Goal: Transaction & Acquisition: Purchase product/service

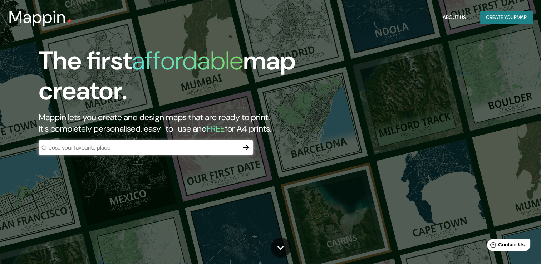
click at [207, 152] on div "​" at bounding box center [146, 147] width 215 height 14
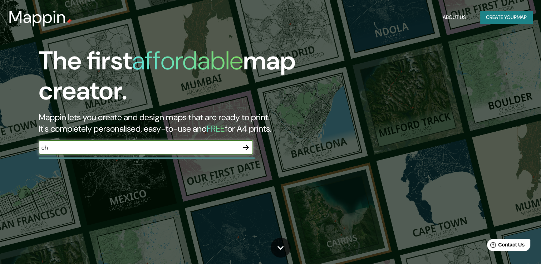
type input "[GEOGRAPHIC_DATA]"
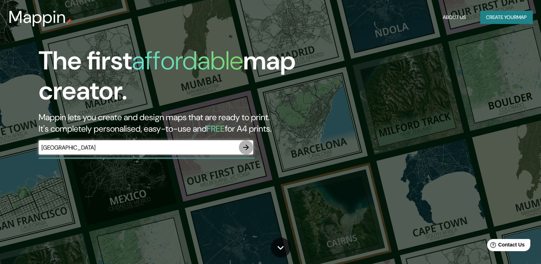
click at [242, 149] on button "button" at bounding box center [246, 147] width 14 height 14
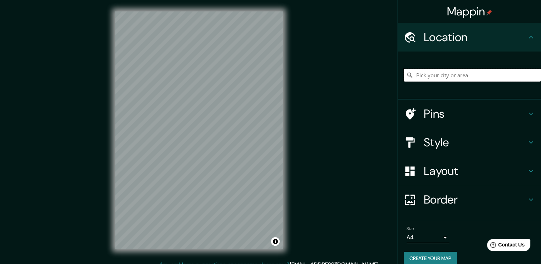
click at [448, 72] on input "Pick your city or area" at bounding box center [472, 75] width 137 height 13
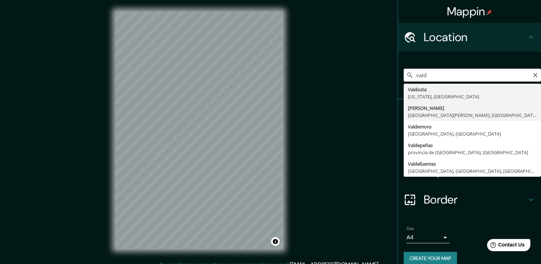
type input "Valdivia, Región de Los Ríos, Chile"
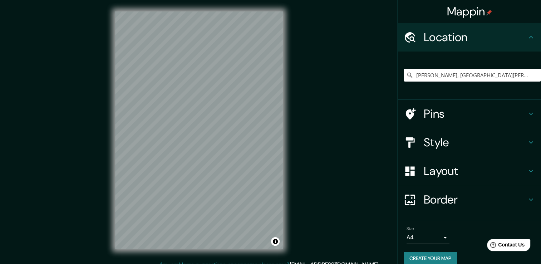
click at [449, 145] on h4 "Style" at bounding box center [475, 142] width 103 height 14
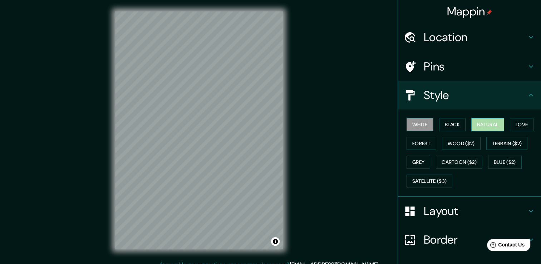
click at [486, 123] on button "Natural" at bounding box center [487, 124] width 33 height 13
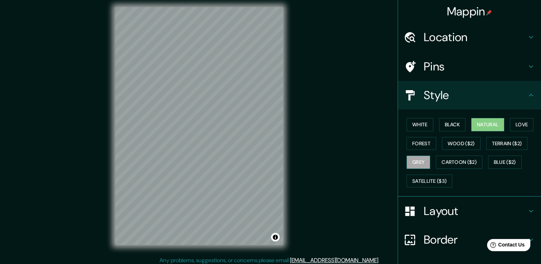
scroll to position [8, 0]
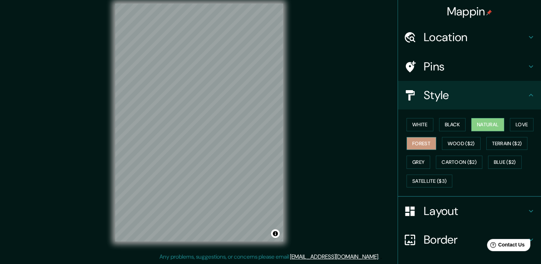
click at [418, 147] on button "Forest" at bounding box center [422, 143] width 30 height 13
click at [420, 158] on button "Grey" at bounding box center [419, 162] width 24 height 13
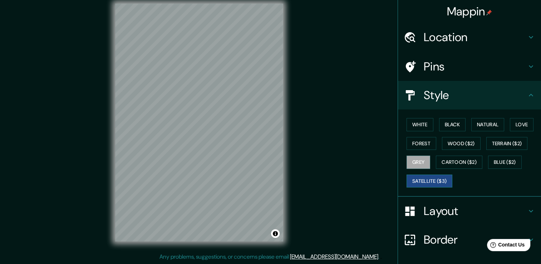
click at [422, 181] on button "Satellite ($3)" at bounding box center [430, 180] width 46 height 13
click at [516, 122] on button "Love" at bounding box center [522, 124] width 24 height 13
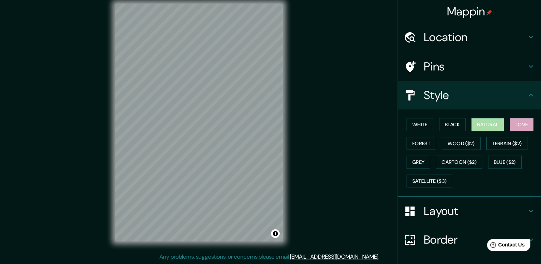
click at [485, 125] on button "Natural" at bounding box center [487, 124] width 33 height 13
click at [430, 211] on h4 "Layout" at bounding box center [475, 211] width 103 height 14
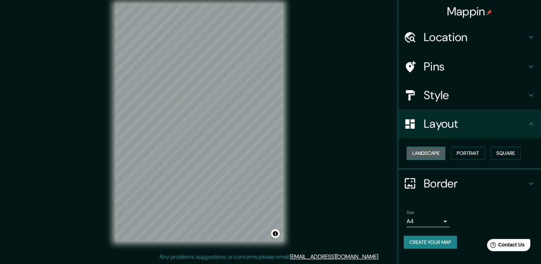
click at [437, 154] on button "Landscape" at bounding box center [426, 153] width 39 height 13
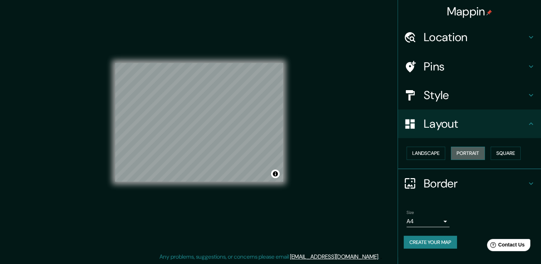
click at [476, 150] on button "Portrait" at bounding box center [468, 153] width 34 height 13
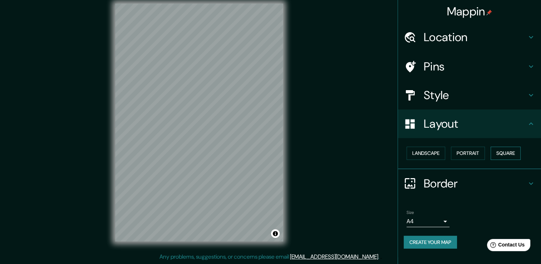
click at [506, 149] on button "Square" at bounding box center [506, 153] width 30 height 13
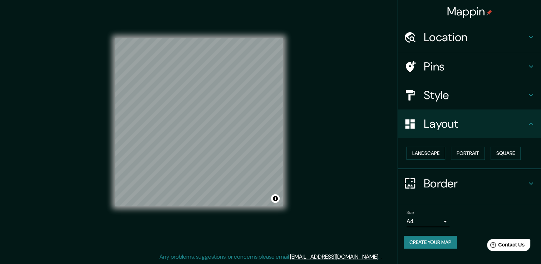
click at [446, 152] on div "Landscape Portrait Square" at bounding box center [472, 153] width 137 height 19
click at [432, 155] on button "Landscape" at bounding box center [426, 153] width 39 height 13
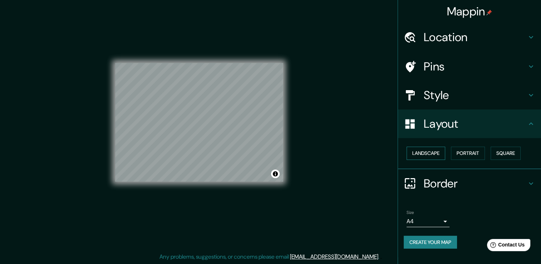
click at [415, 152] on button "Landscape" at bounding box center [426, 153] width 39 height 13
click at [471, 155] on button "Portrait" at bounding box center [468, 153] width 34 height 13
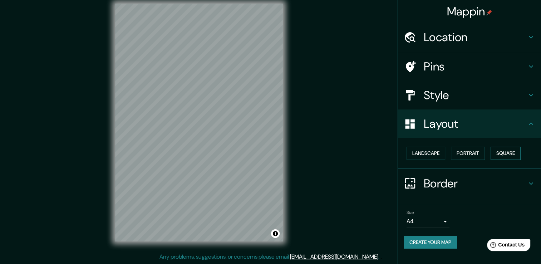
click at [506, 153] on button "Square" at bounding box center [506, 153] width 30 height 13
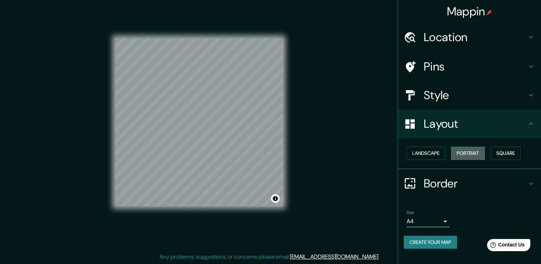
click at [472, 156] on button "Portrait" at bounding box center [468, 153] width 34 height 13
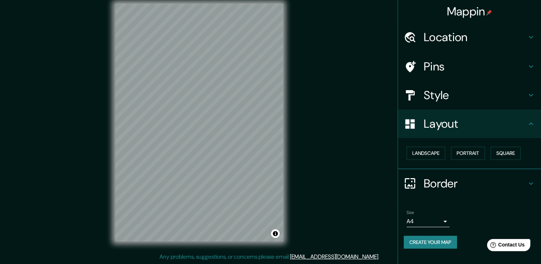
scroll to position [0, 0]
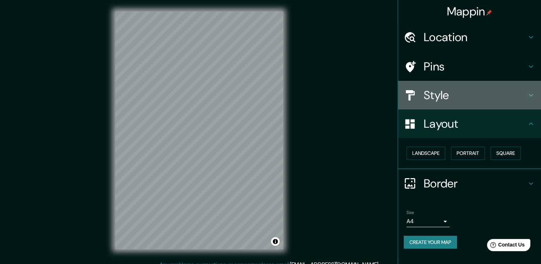
click at [444, 92] on h4 "Style" at bounding box center [475, 95] width 103 height 14
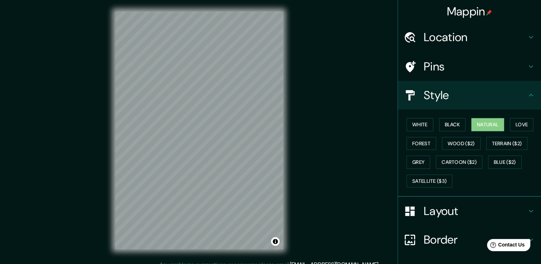
click at [416, 131] on div "White Black Natural Love Forest Wood ($2) Terrain ($2) Grey Cartoon ($2) Blue (…" at bounding box center [472, 152] width 137 height 75
click at [415, 127] on button "White" at bounding box center [420, 124] width 27 height 13
